Goal: Communication & Community: Answer question/provide support

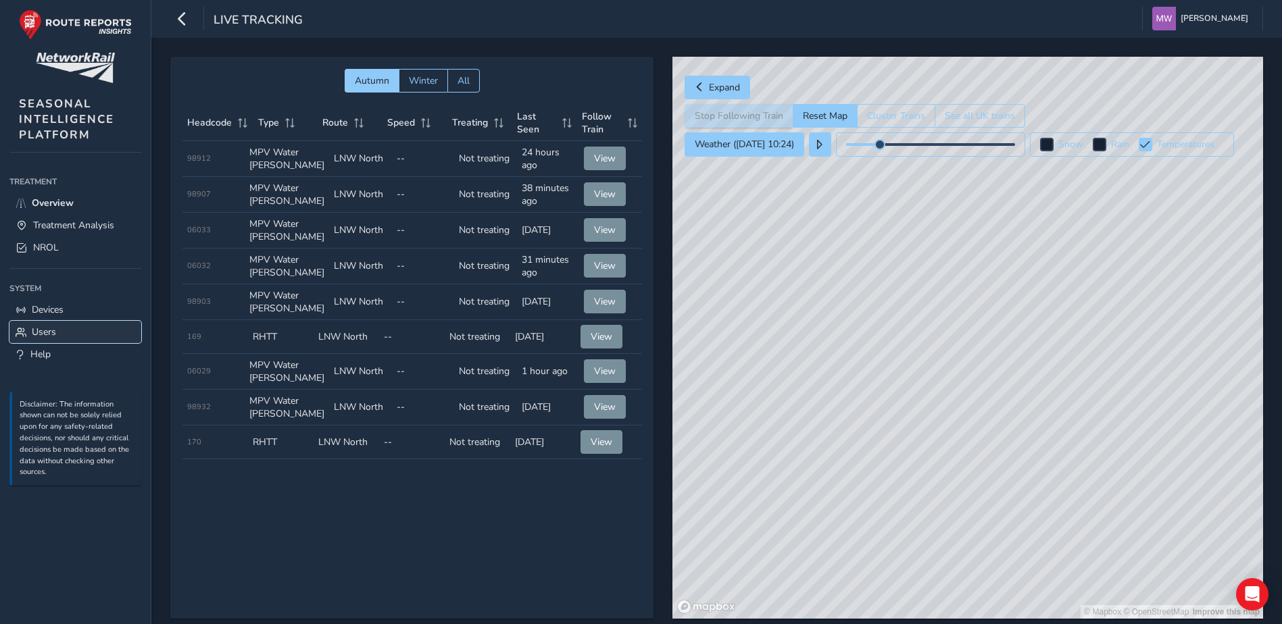
click at [44, 332] on span "Users" at bounding box center [44, 332] width 24 height 13
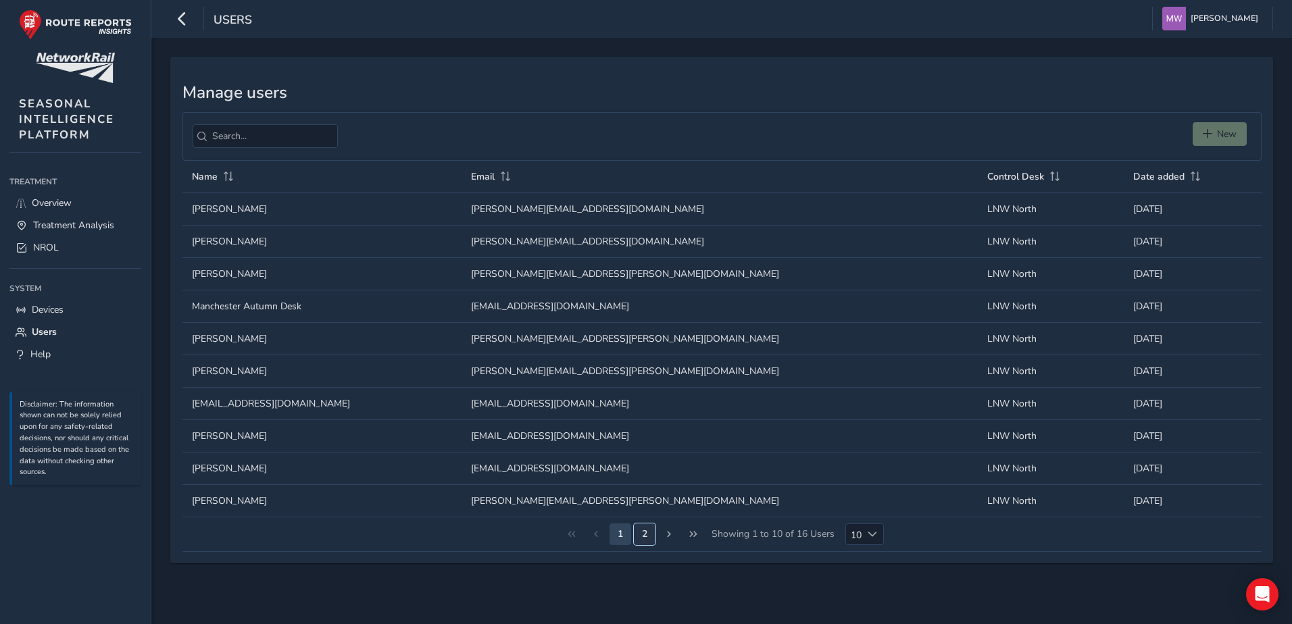
click at [647, 424] on button "2" at bounding box center [645, 535] width 22 height 22
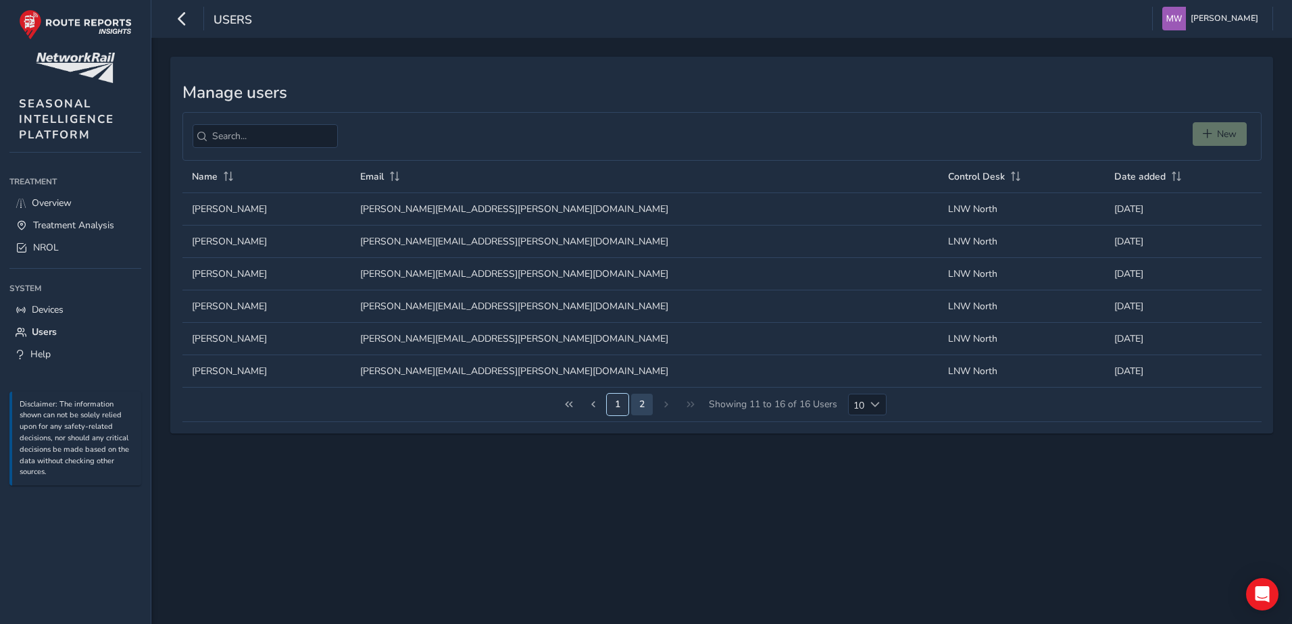
click at [615, 405] on button "1" at bounding box center [618, 405] width 22 height 22
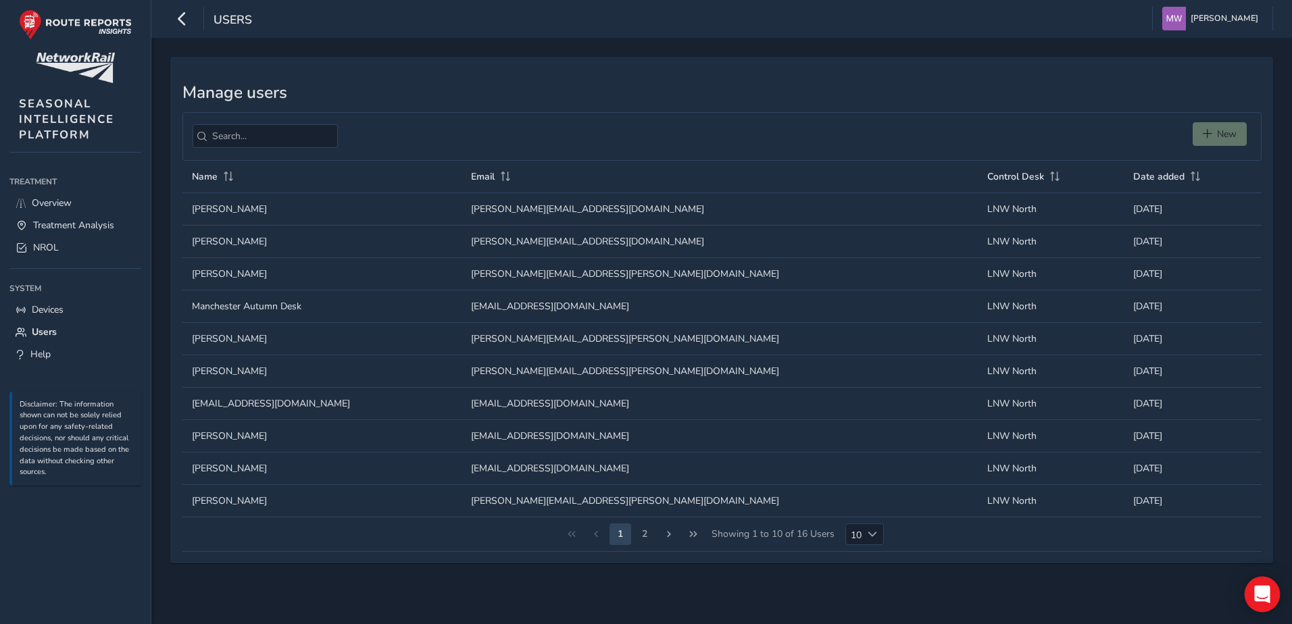
click at [849, 424] on icon "Open Intercom Messenger" at bounding box center [1262, 595] width 16 height 18
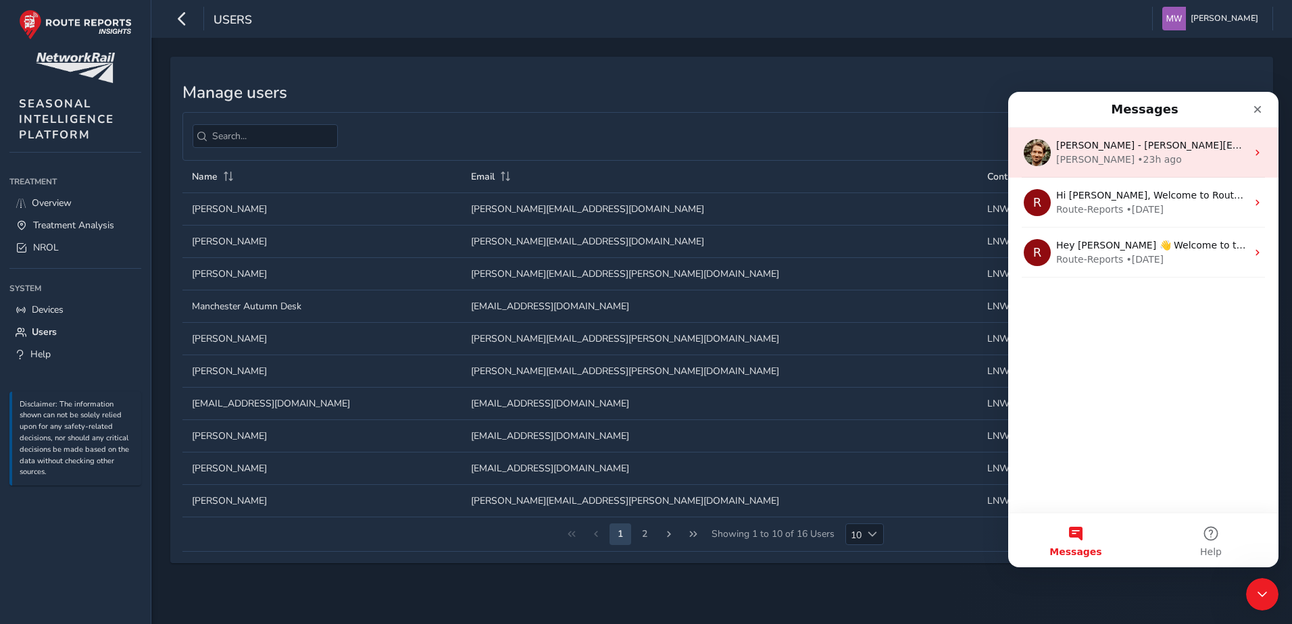
click at [849, 162] on div "[PERSON_NAME] • 23h ago" at bounding box center [1151, 160] width 191 height 14
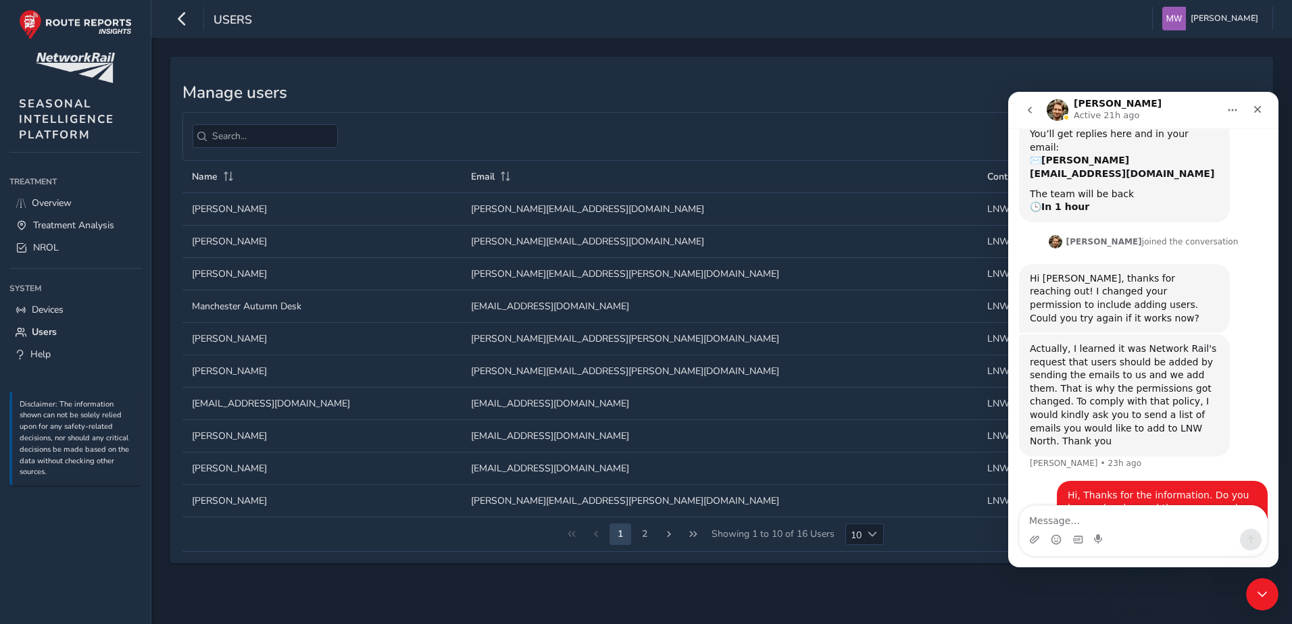
scroll to position [255, 0]
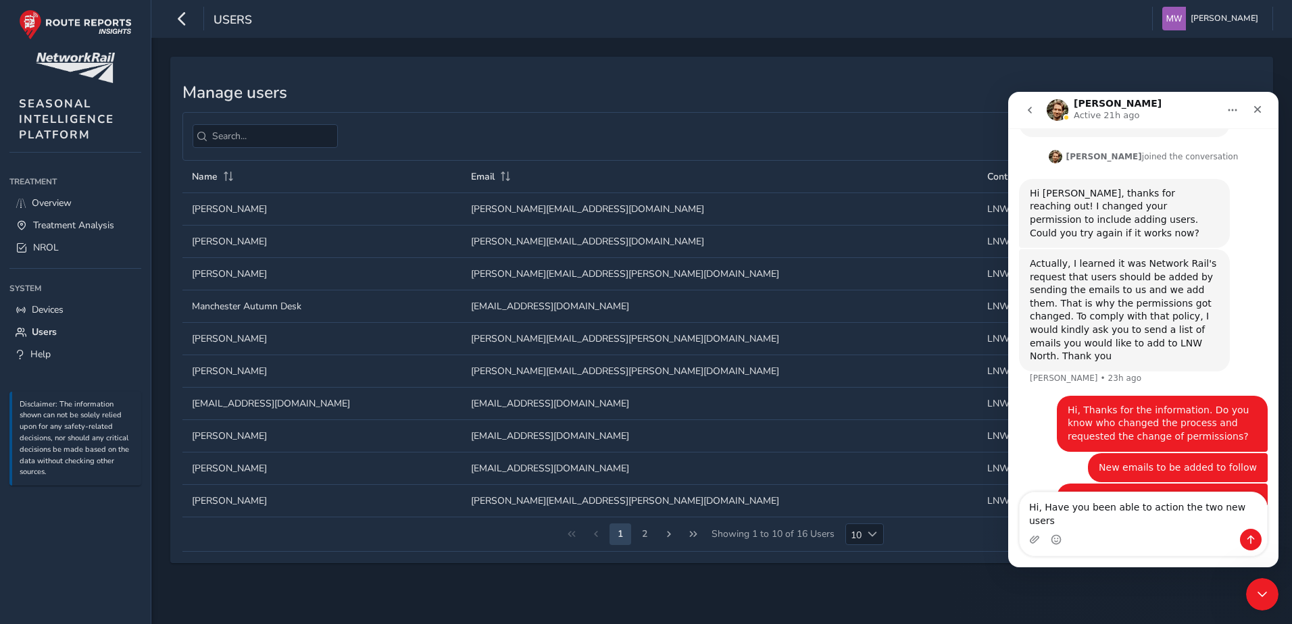
type textarea "Hi, Have you been able to action the two new users?"
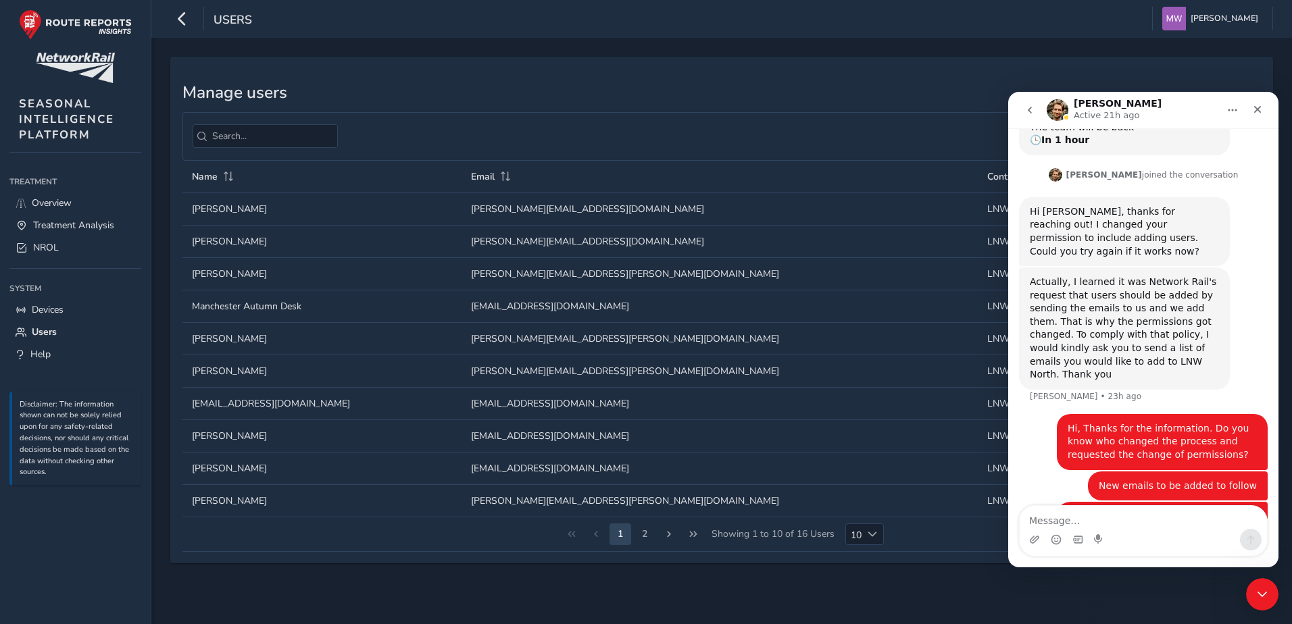
scroll to position [345, 0]
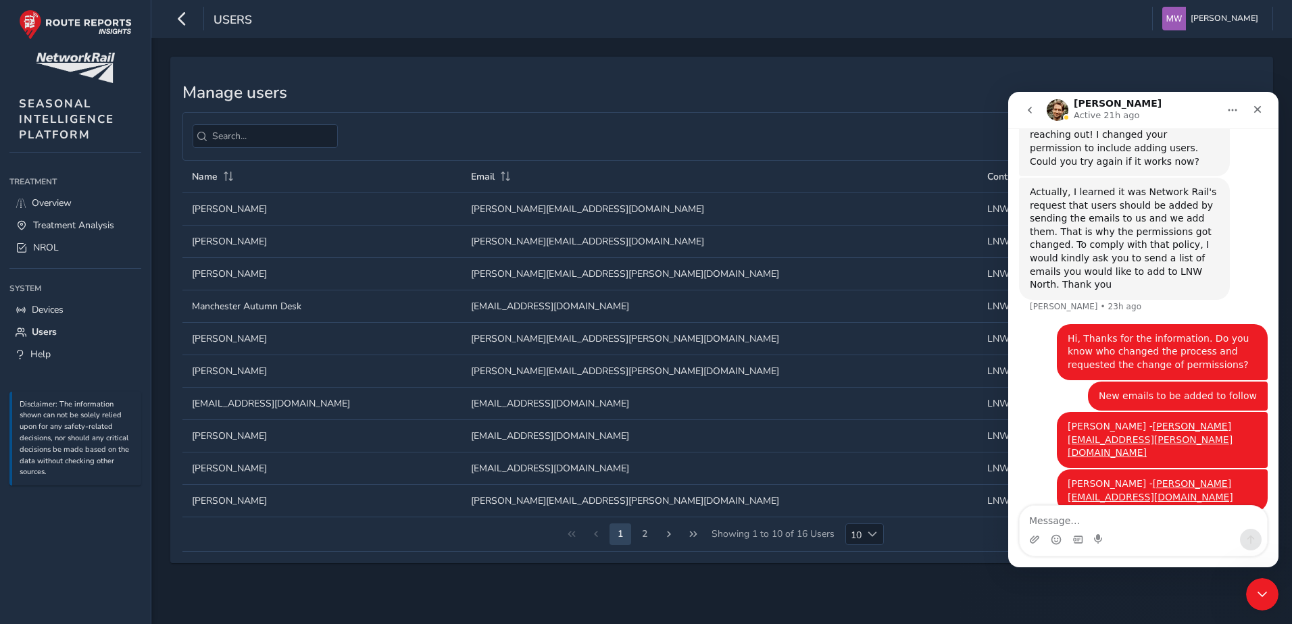
click at [849, 424] on div "Manage users New Name Email Control Desk Date added Name Name [PERSON_NAME] Ema…" at bounding box center [721, 331] width 1140 height 586
click at [849, 107] on icon "Close" at bounding box center [1257, 109] width 7 height 7
